Goal: Task Accomplishment & Management: Use online tool/utility

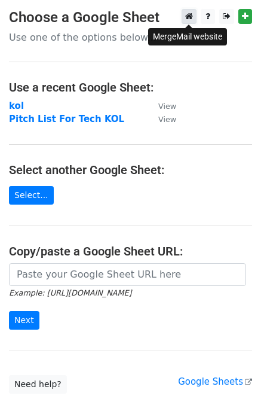
click at [189, 16] on icon at bounding box center [189, 16] width 8 height 8
click at [16, 104] on strong "kol" at bounding box center [16, 105] width 15 height 11
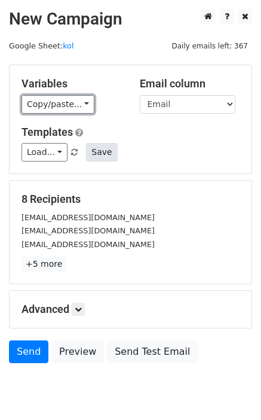
click at [81, 105] on link "Copy/paste..." at bounding box center [58, 104] width 73 height 19
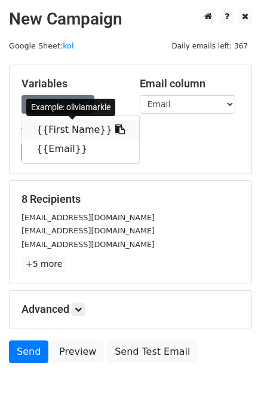
click at [76, 132] on link "{{First Name}}" at bounding box center [80, 129] width 117 height 19
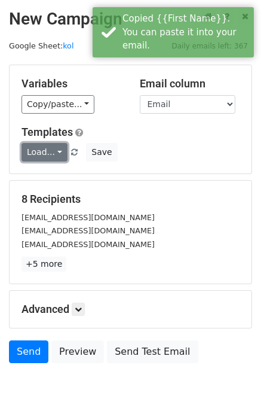
click at [56, 153] on link "Load..." at bounding box center [45, 152] width 46 height 19
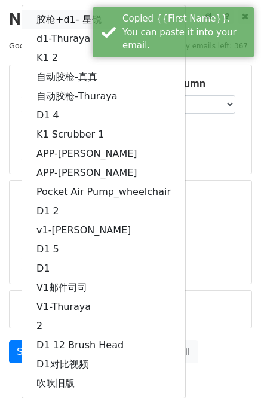
click at [71, 19] on link "胶枪+d1- 星锐" at bounding box center [103, 19] width 163 height 19
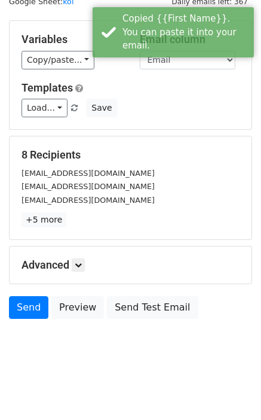
scroll to position [45, 0]
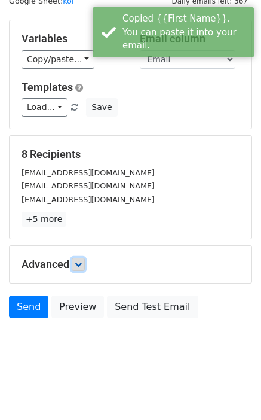
click at [80, 267] on icon at bounding box center [78, 264] width 7 height 7
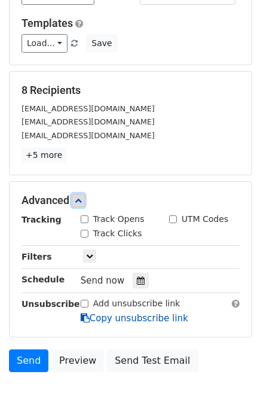
scroll to position [162, 0]
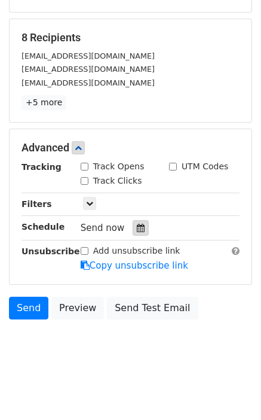
click at [139, 227] on icon at bounding box center [141, 228] width 8 height 8
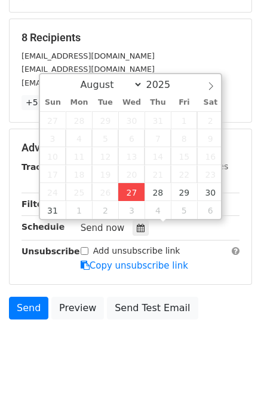
type input "2025-08-27 18:13"
type input "06"
type input "13"
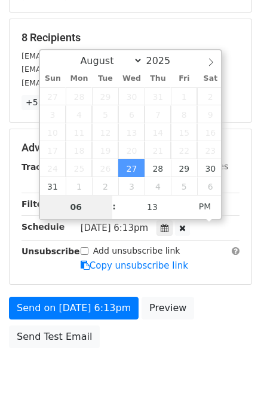
scroll to position [142, 0]
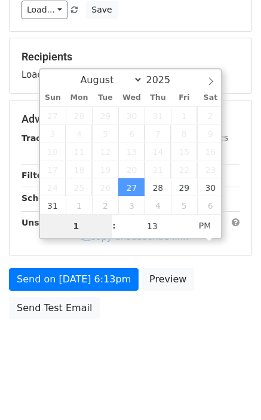
type input "10"
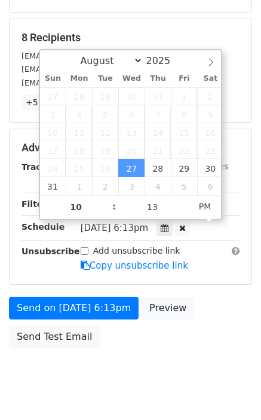
type input "2025-08-27 22:13"
click at [221, 297] on div "Send on Aug 27 at 6:13pm Preview Send Test Email" at bounding box center [130, 325] width 261 height 57
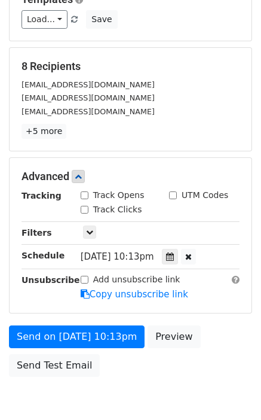
scroll to position [190, 0]
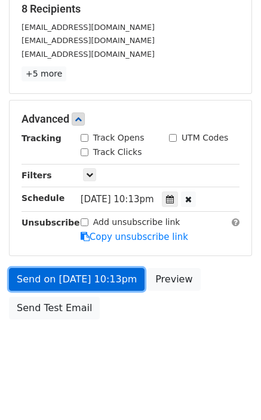
click at [93, 281] on link "Send on Aug 27 at 10:13pm" at bounding box center [77, 279] width 136 height 23
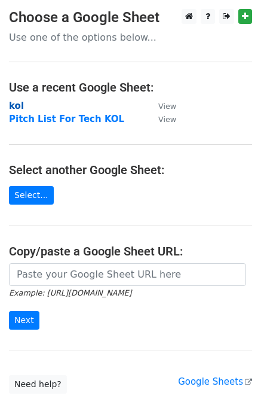
click at [17, 108] on strong "kol" at bounding box center [16, 105] width 15 height 11
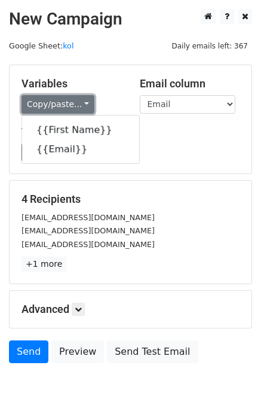
click at [79, 103] on link "Copy/paste..." at bounding box center [58, 104] width 73 height 19
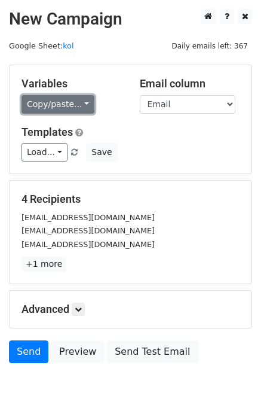
click at [79, 103] on link "Copy/paste..." at bounding box center [58, 104] width 73 height 19
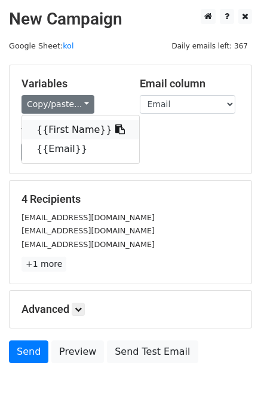
click at [75, 130] on link "{{First Name}}" at bounding box center [80, 129] width 117 height 19
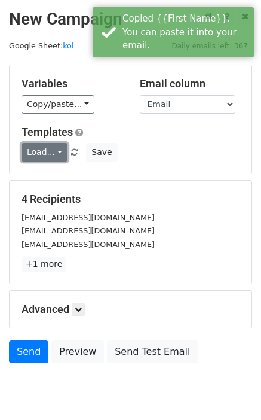
click at [51, 154] on link "Load..." at bounding box center [45, 152] width 46 height 19
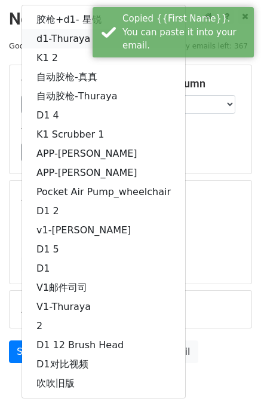
click at [72, 39] on link "d1-Thuraya" at bounding box center [103, 38] width 163 height 19
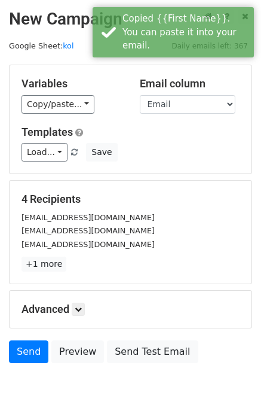
scroll to position [45, 0]
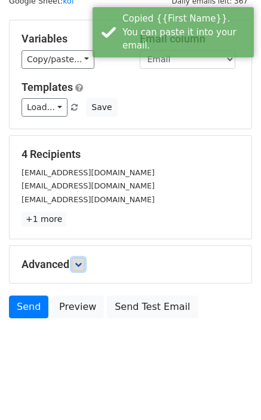
click at [82, 263] on icon at bounding box center [78, 264] width 7 height 7
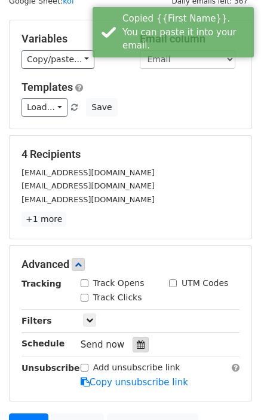
click at [137, 343] on icon at bounding box center [141, 344] width 8 height 8
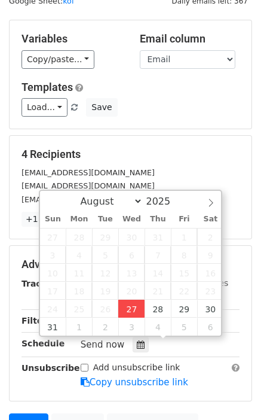
type input "2025-08-27 18:15"
type input "06"
type input "15"
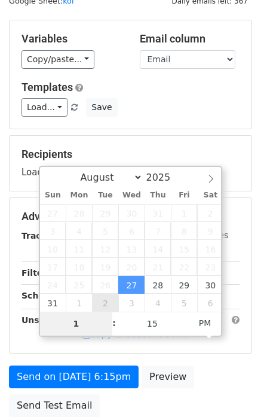
type input "10"
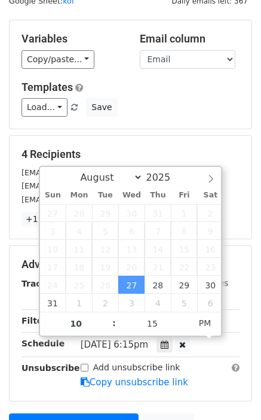
type input "2025-08-27 22:15"
click at [249, 237] on div "4 Recipients Shahrzadwardak7@gmail.com rachelmariefaust@gmail.com ayerinluna@gm…" at bounding box center [131, 187] width 242 height 103
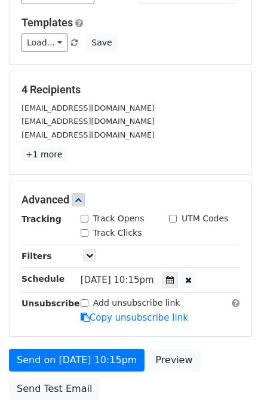
scroll to position [127, 0]
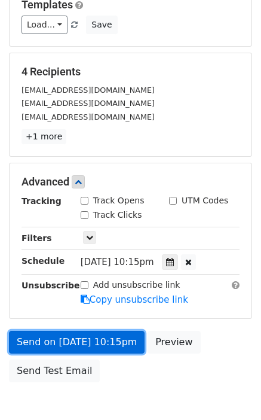
click at [89, 348] on link "Send on Aug 27 at 10:15pm" at bounding box center [77, 342] width 136 height 23
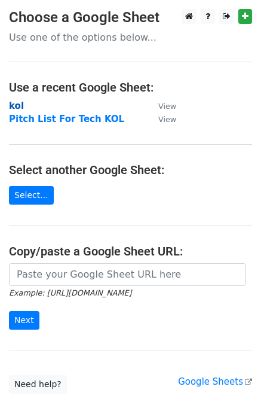
click at [13, 106] on strong "kol" at bounding box center [16, 105] width 15 height 11
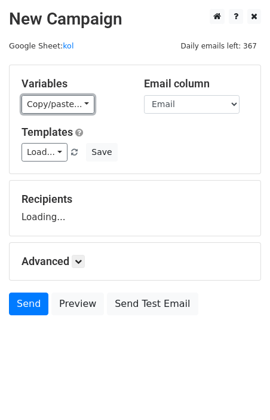
click at [45, 105] on link "Copy/paste..." at bounding box center [58, 104] width 73 height 19
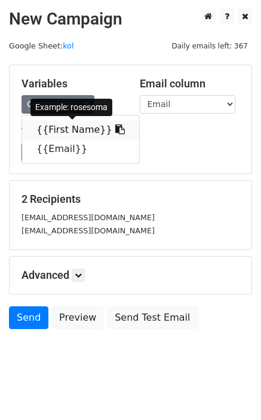
click at [62, 126] on link "{{First Name}}" at bounding box center [80, 129] width 117 height 19
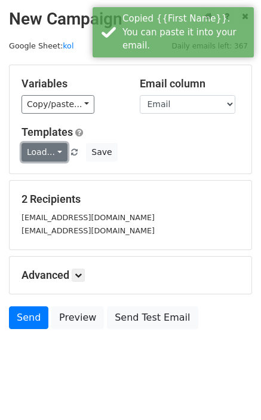
click at [50, 156] on link "Load..." at bounding box center [45, 152] width 46 height 19
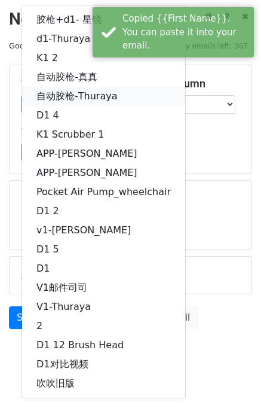
click at [84, 95] on link "自动胶枪-Thuraya" at bounding box center [103, 96] width 163 height 19
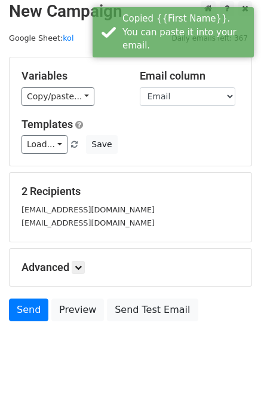
scroll to position [10, 0]
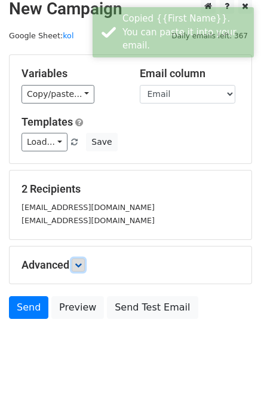
click at [81, 264] on icon at bounding box center [78, 264] width 7 height 7
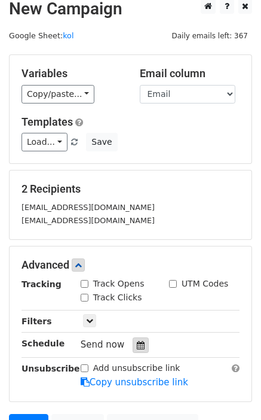
click at [137, 341] on icon at bounding box center [141, 345] width 8 height 8
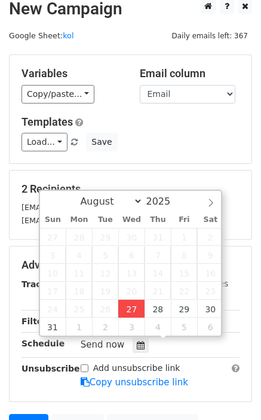
type input "[DATE] 18:16"
type input "06"
type input "16"
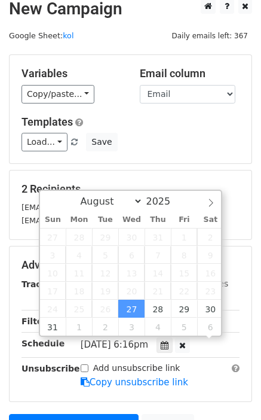
scroll to position [1, 0]
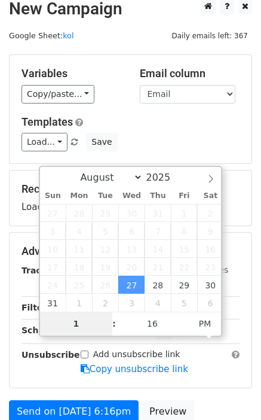
type input "10"
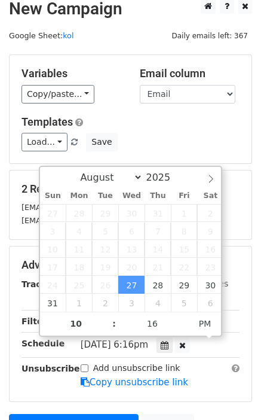
type input "[DATE] 22:16"
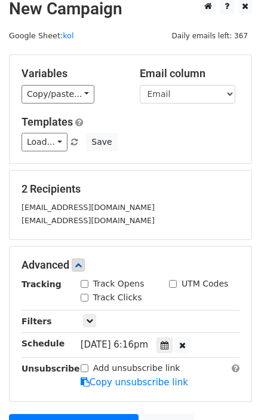
click at [255, 237] on main "New Campaign Daily emails left: 367 Google Sheet: kol Variables Copy/paste... {…" at bounding box center [130, 235] width 261 height 473
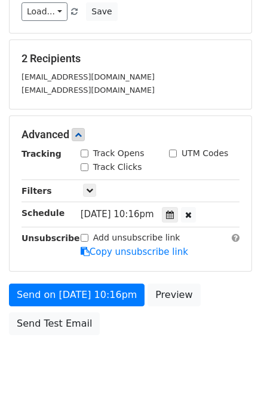
scroll to position [156, 0]
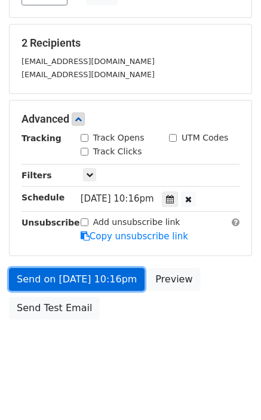
click at [89, 275] on link "Send on [DATE] 10:16pm" at bounding box center [77, 279] width 136 height 23
